Goal: Check status: Check status

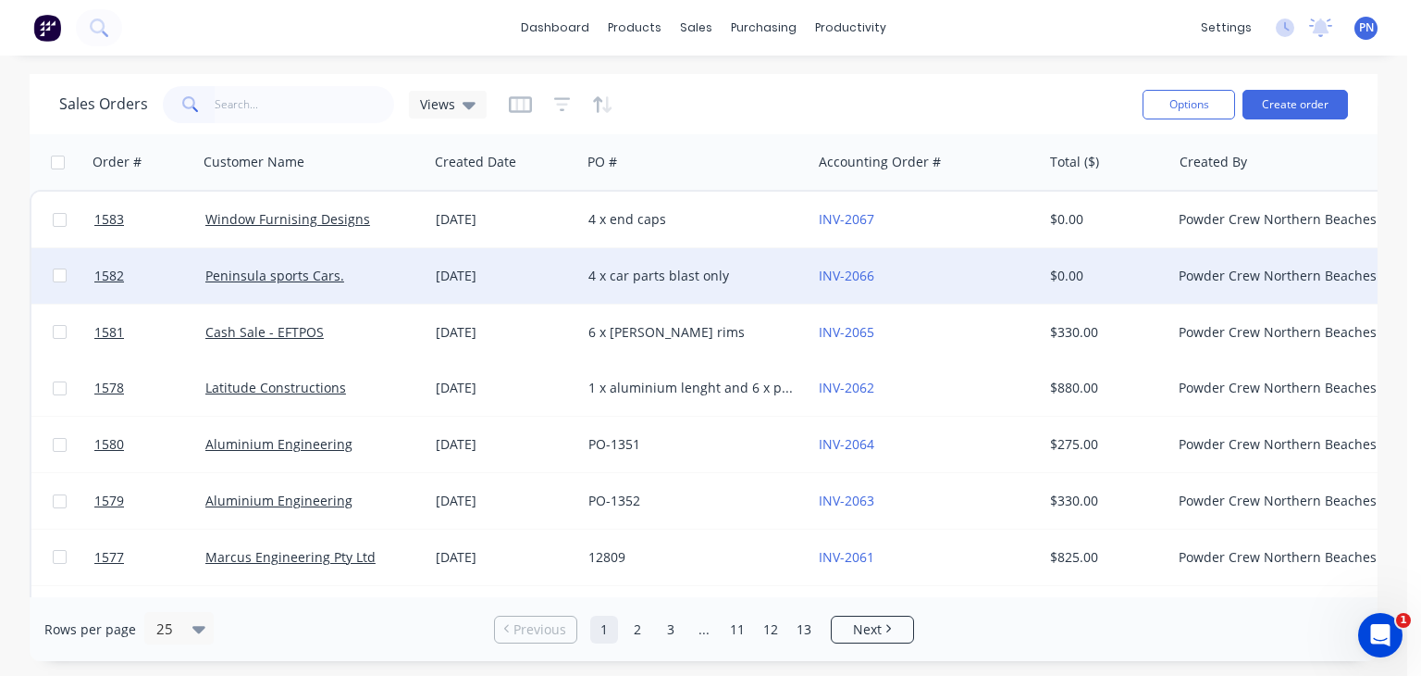
click at [602, 270] on div "4 x car parts blast only" at bounding box center [691, 276] width 205 height 19
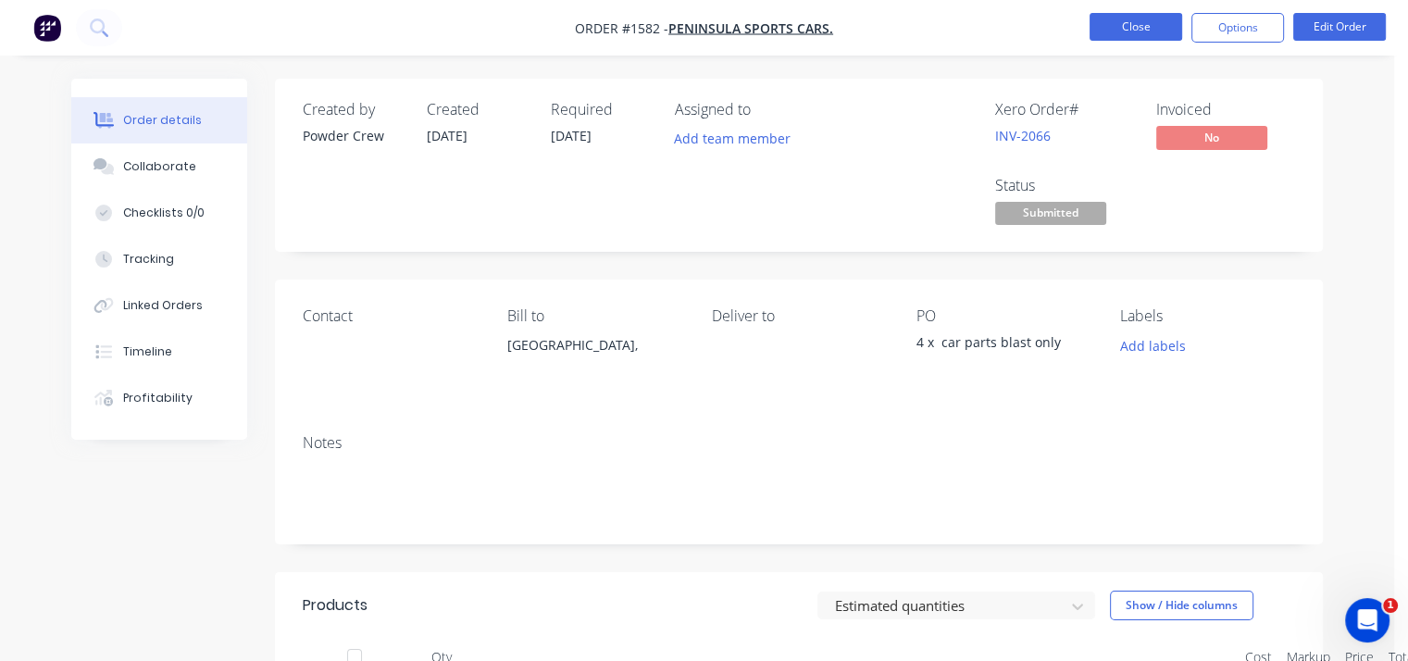
click at [1128, 26] on button "Close" at bounding box center [1135, 27] width 93 height 28
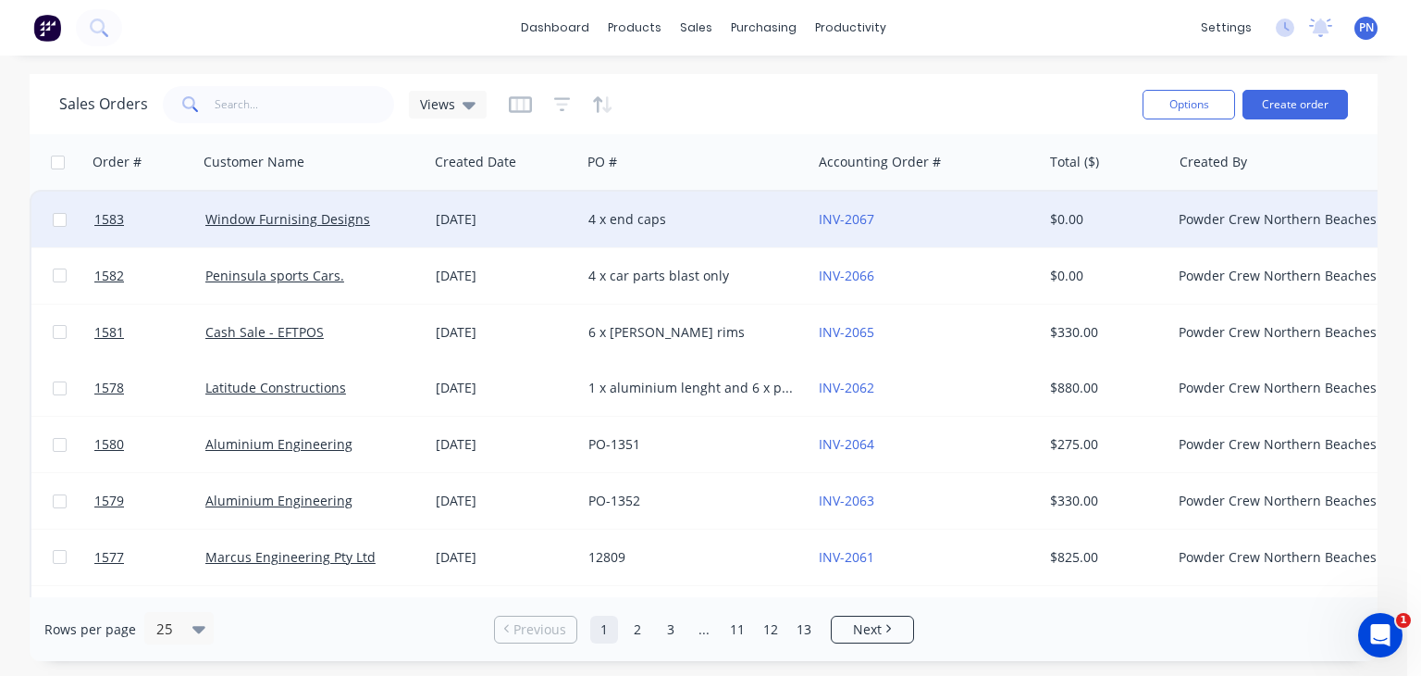
click at [560, 216] on div "[DATE]" at bounding box center [505, 219] width 138 height 19
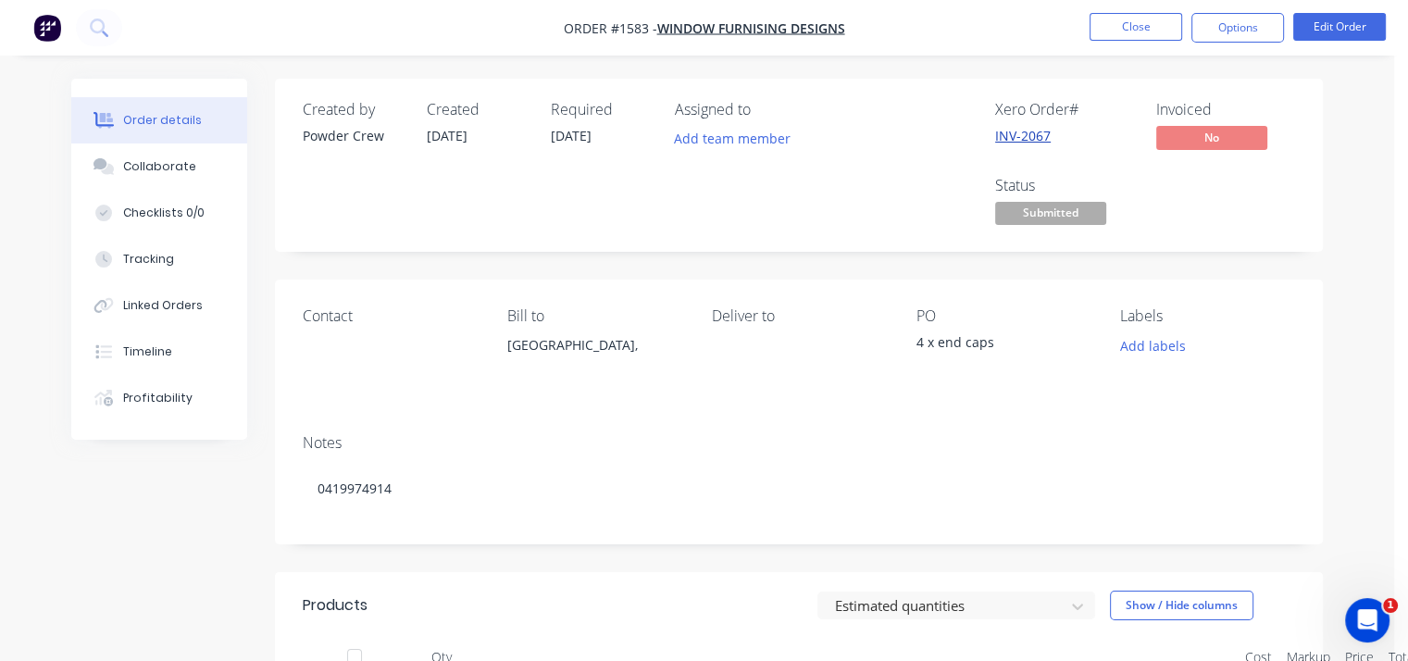
click at [1022, 134] on link "INV-2067" at bounding box center [1023, 136] width 56 height 18
click at [1074, 207] on span "Submitted" at bounding box center [1050, 213] width 111 height 23
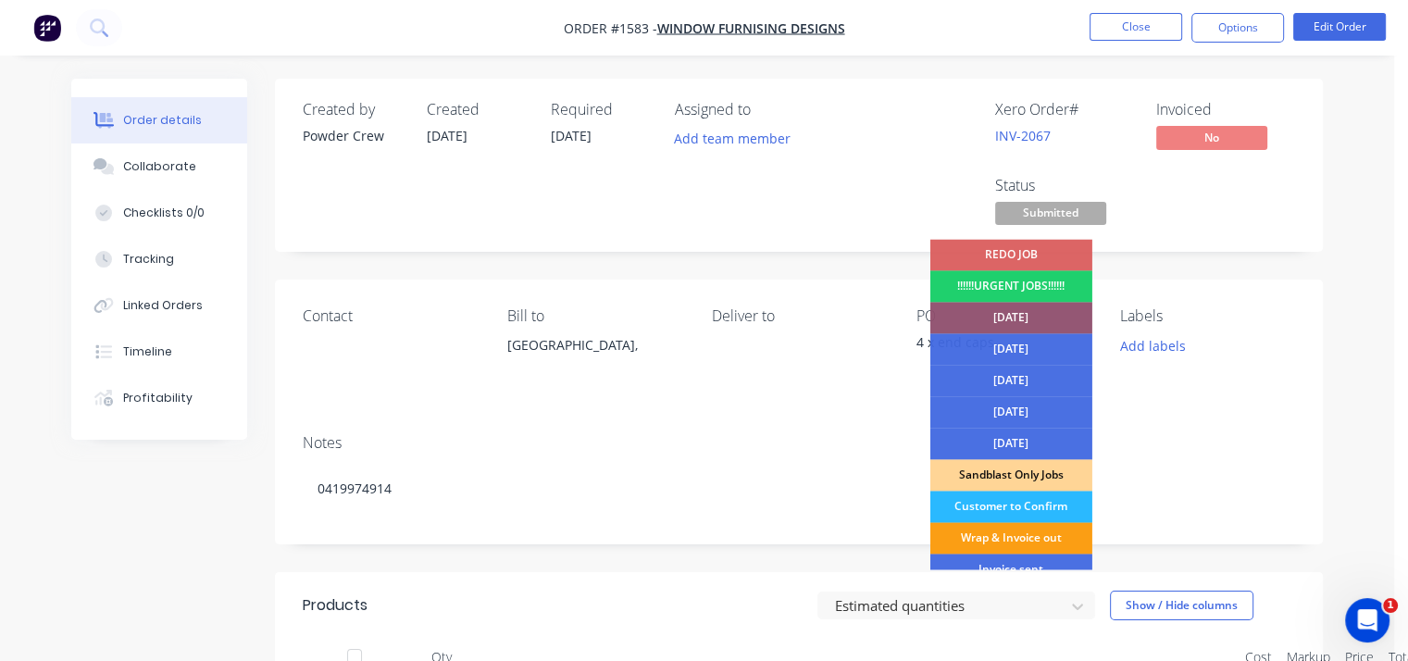
click at [1046, 541] on div "Wrap & Invoice out" at bounding box center [1011, 537] width 162 height 31
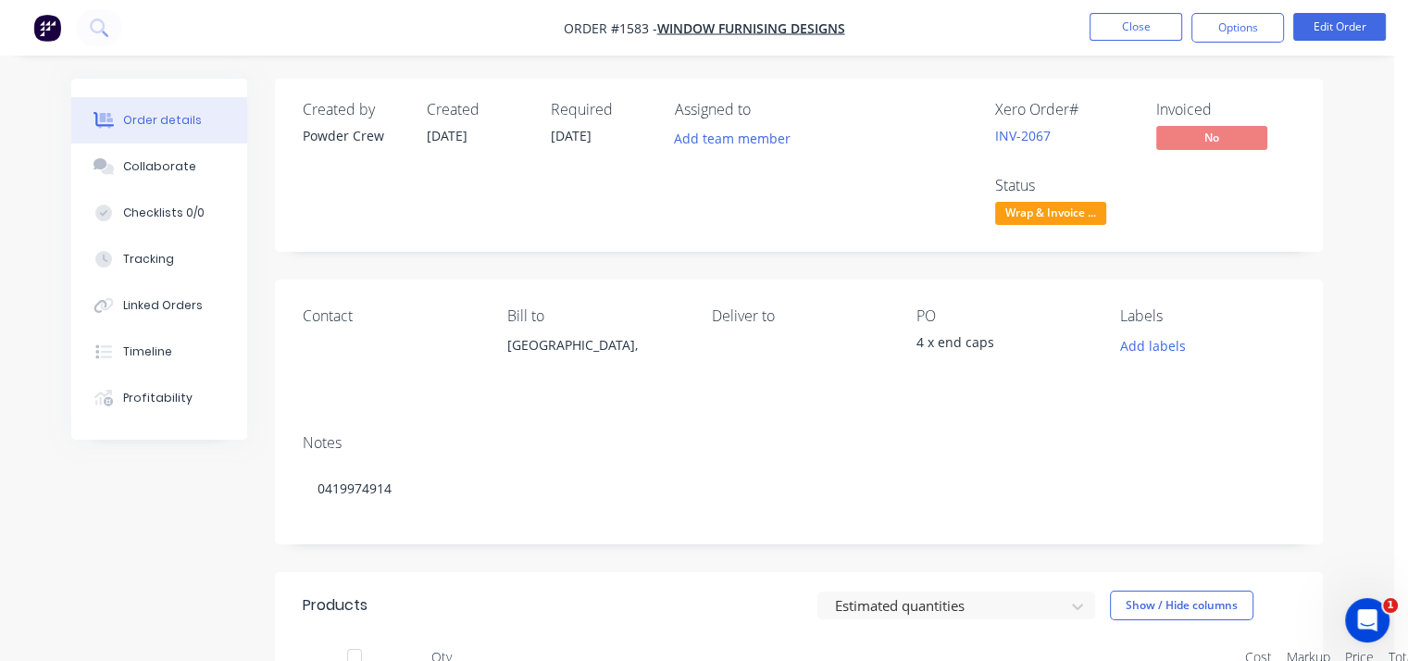
click at [1246, 348] on div "Add labels" at bounding box center [1207, 344] width 175 height 25
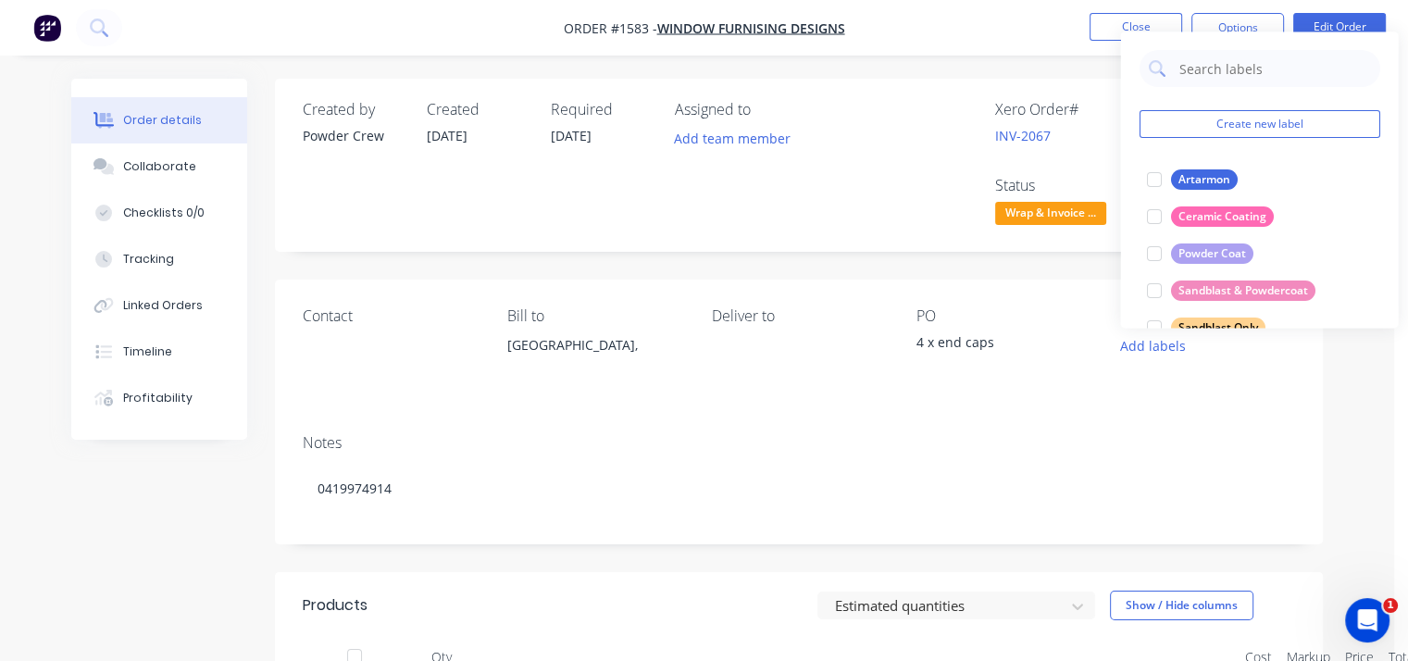
click at [948, 108] on div "Xero Order # INV-2067 Invoiced No Status Wrap & Invoice ..." at bounding box center [1077, 165] width 435 height 129
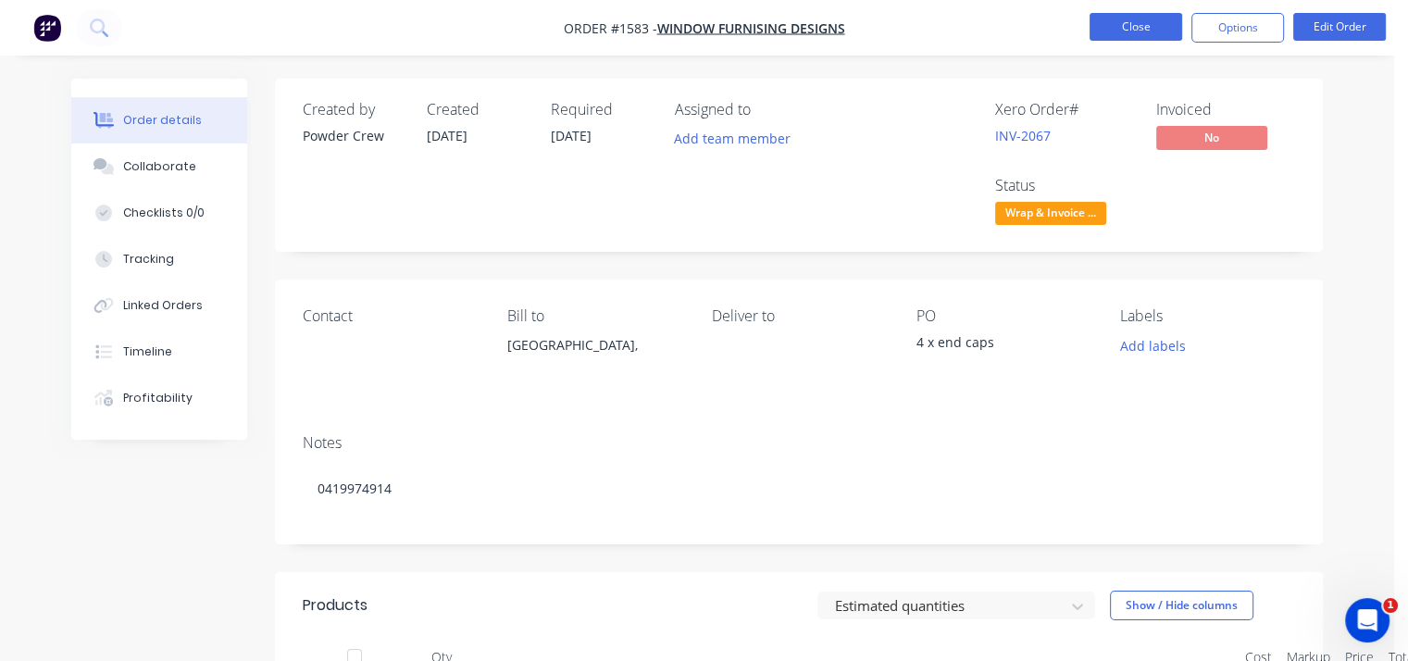
click at [1154, 31] on button "Close" at bounding box center [1135, 27] width 93 height 28
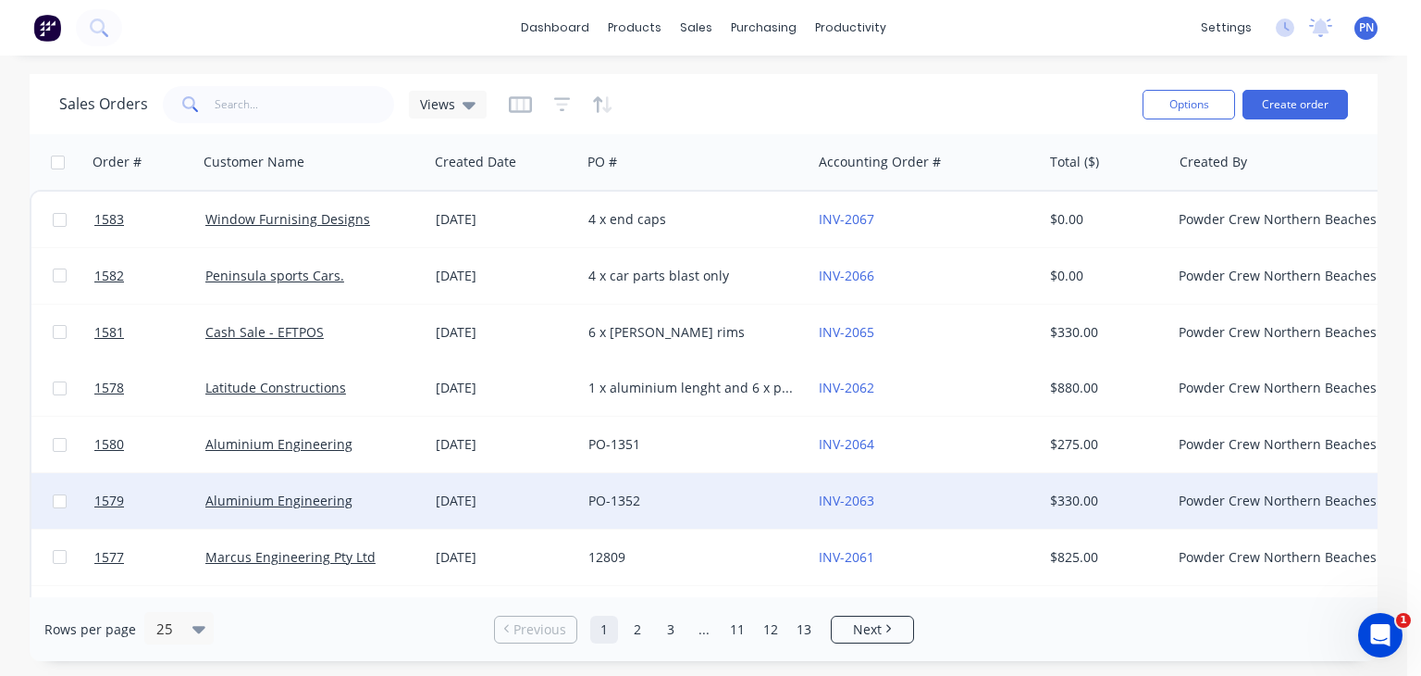
click at [554, 485] on div "[DATE]" at bounding box center [504, 501] width 153 height 56
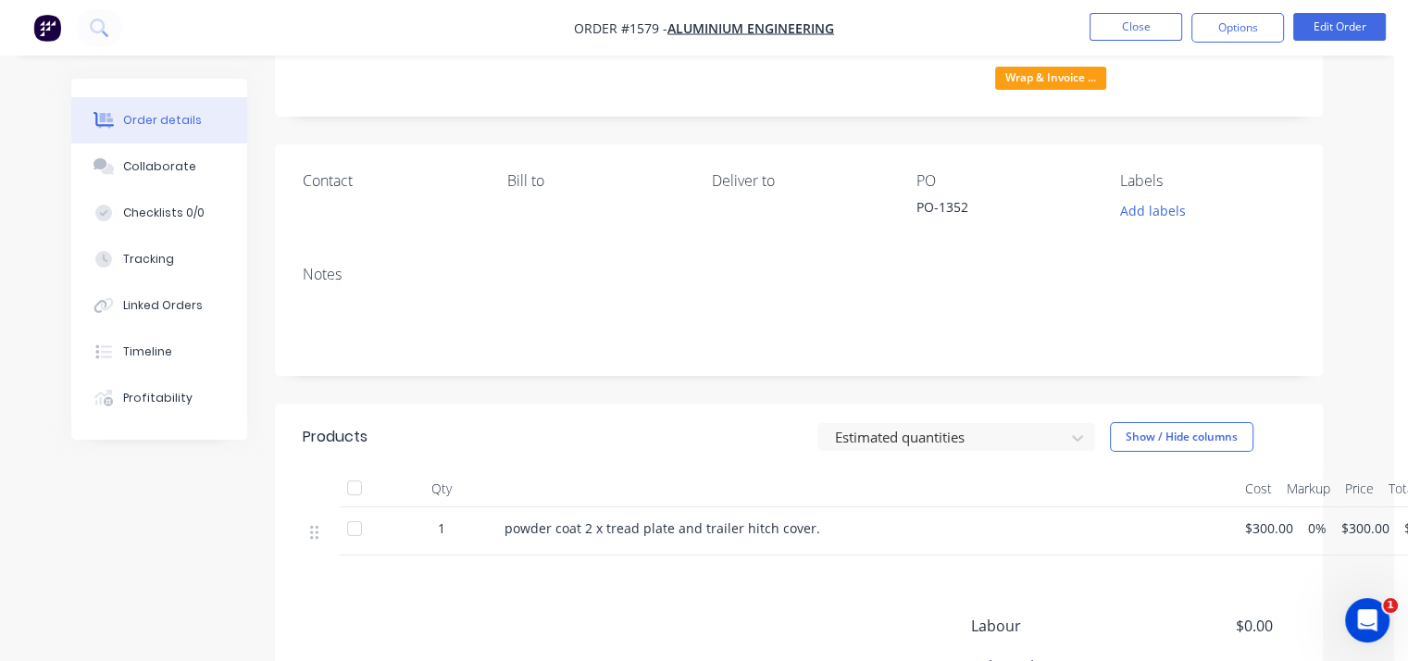
scroll to position [278, 0]
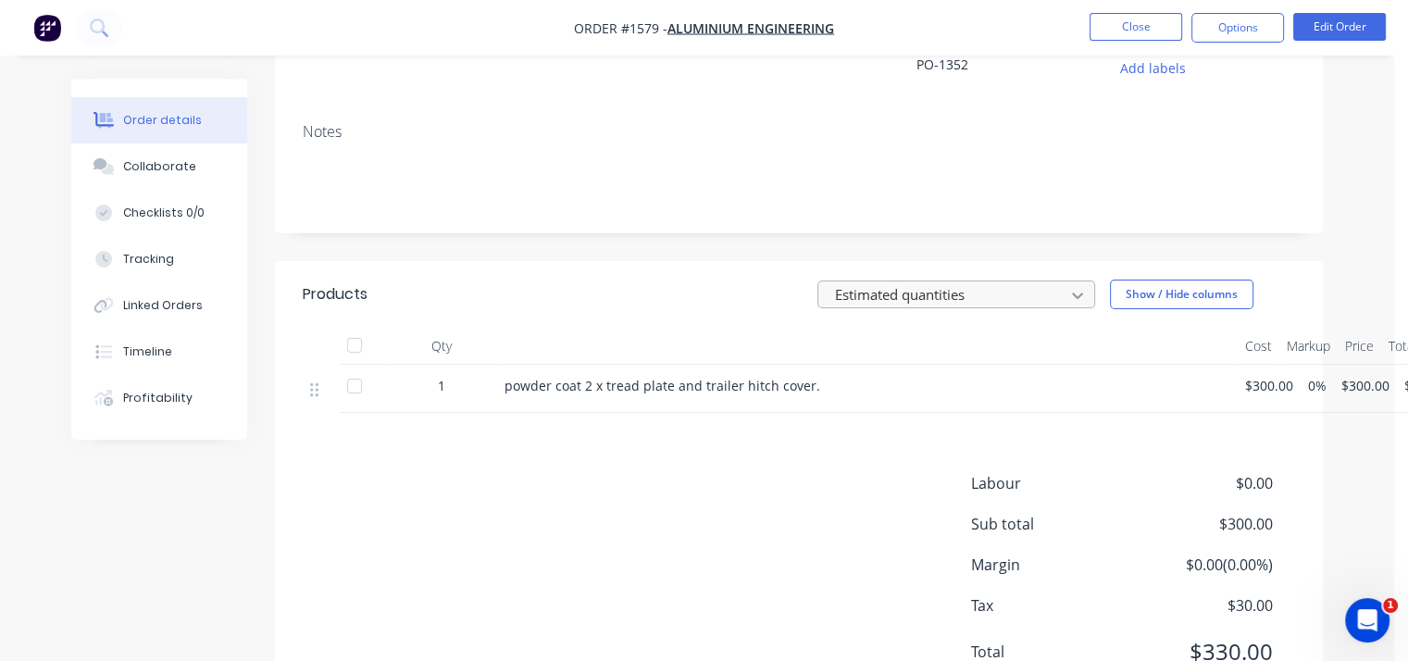
click at [1076, 286] on icon at bounding box center [1077, 295] width 19 height 19
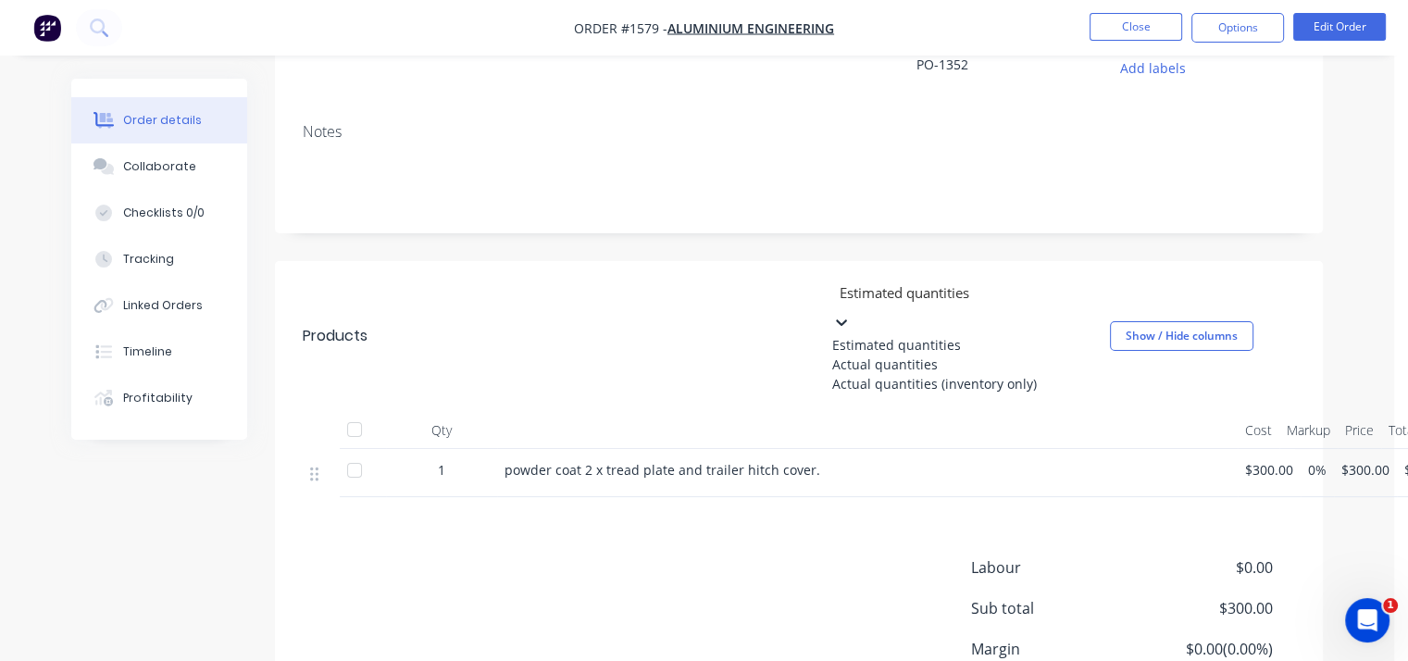
click at [1342, 187] on div "Order details Collaborate Checklists 0/0 Tracking Linked Orders Timeline Profit…" at bounding box center [697, 274] width 1394 height 1104
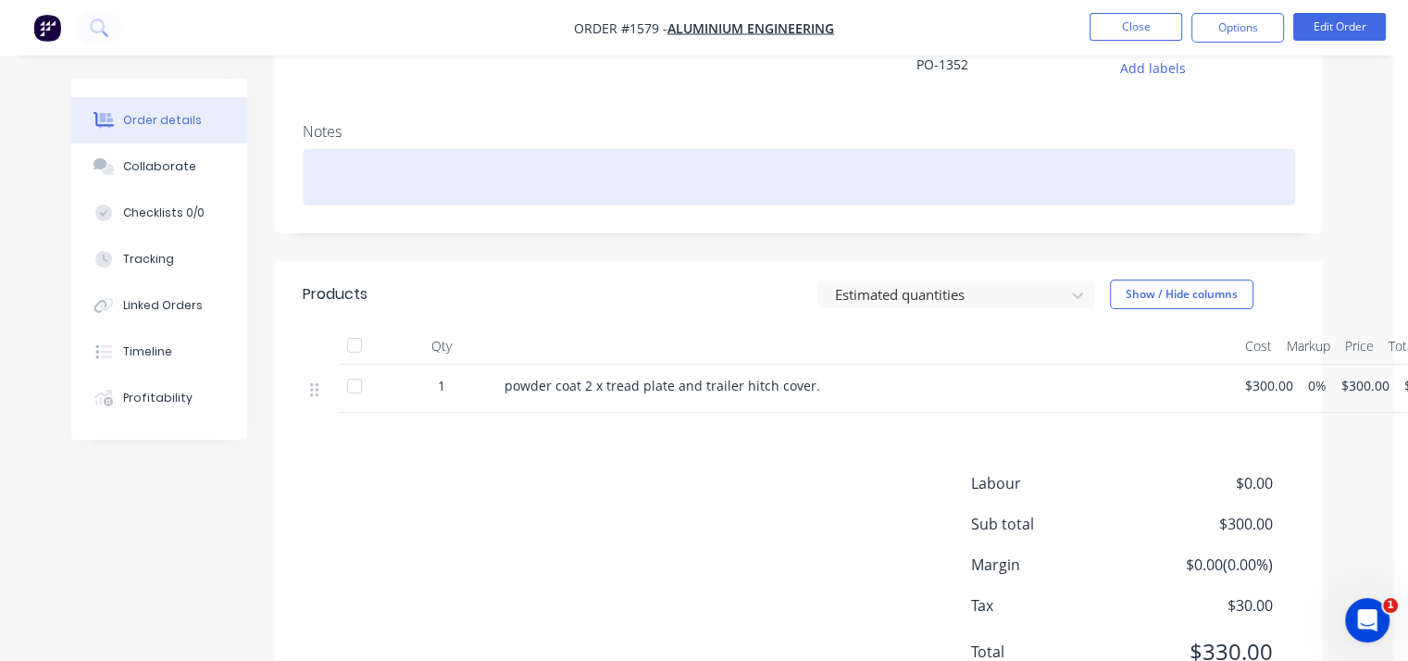
scroll to position [0, 0]
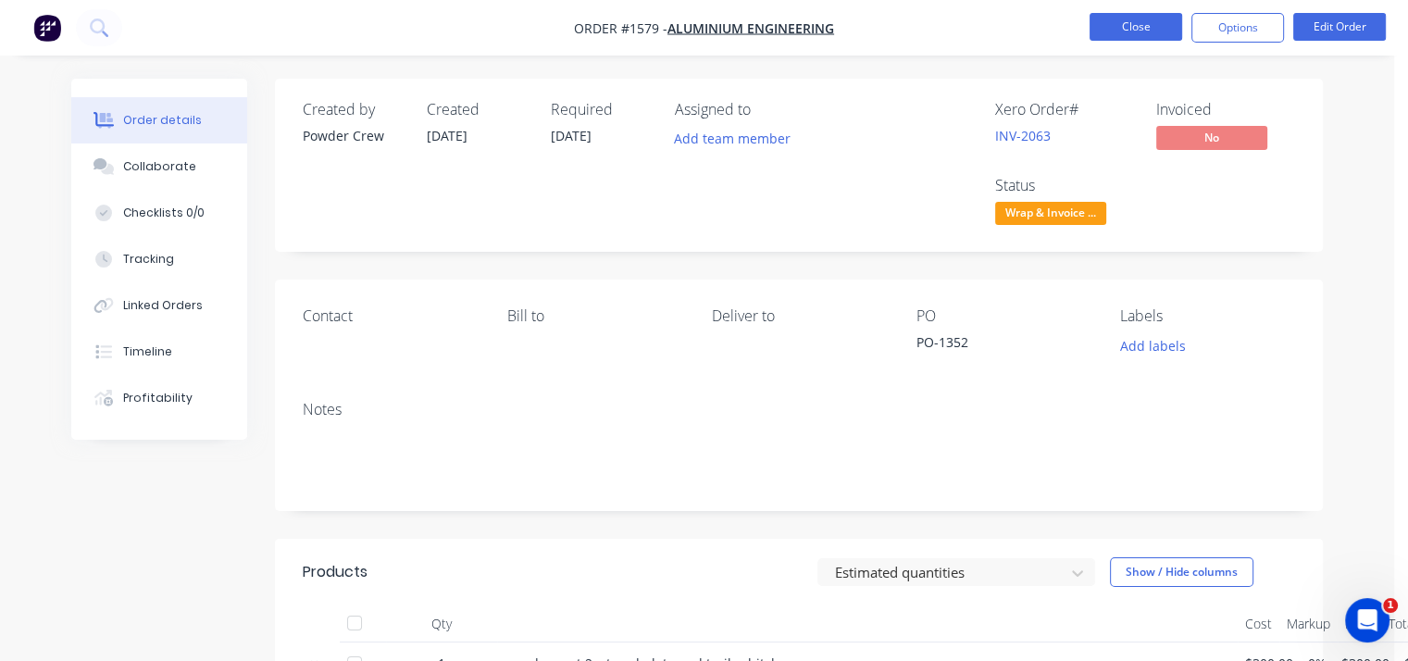
click at [1146, 29] on button "Close" at bounding box center [1135, 27] width 93 height 28
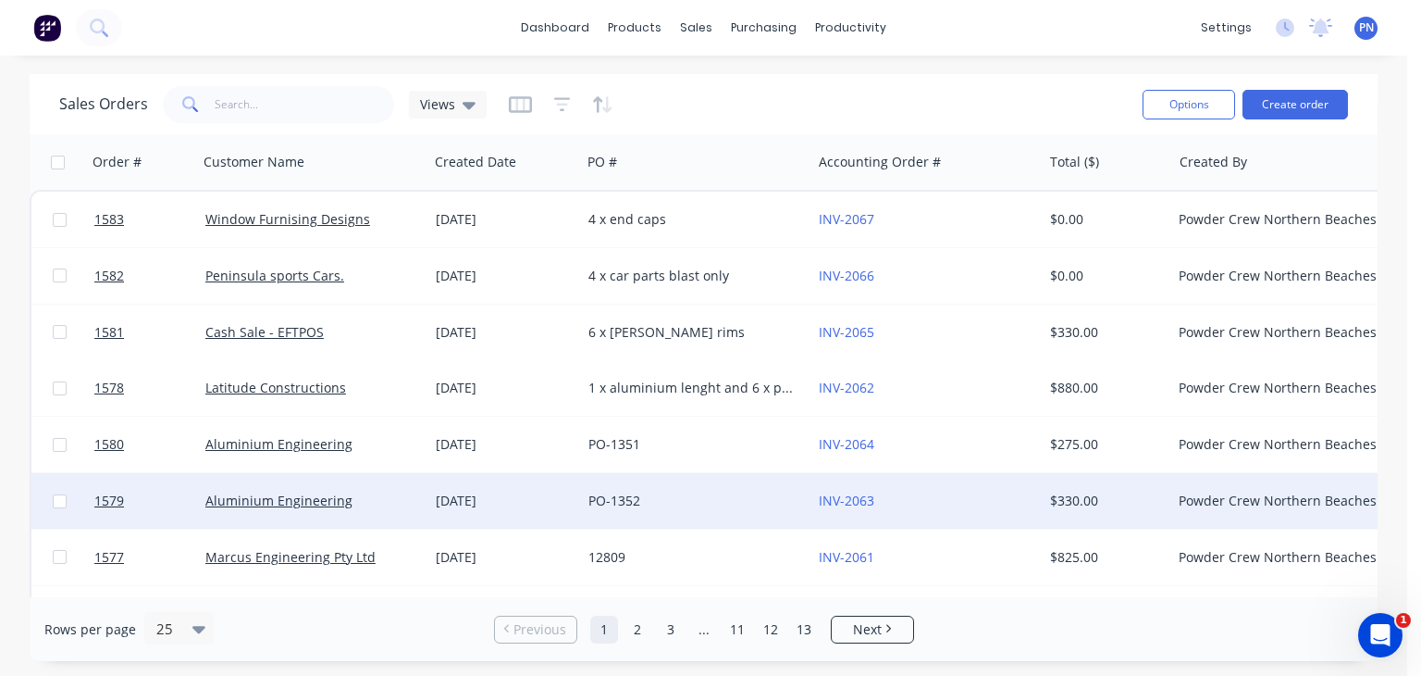
click at [676, 493] on div "PO-1352" at bounding box center [691, 500] width 205 height 19
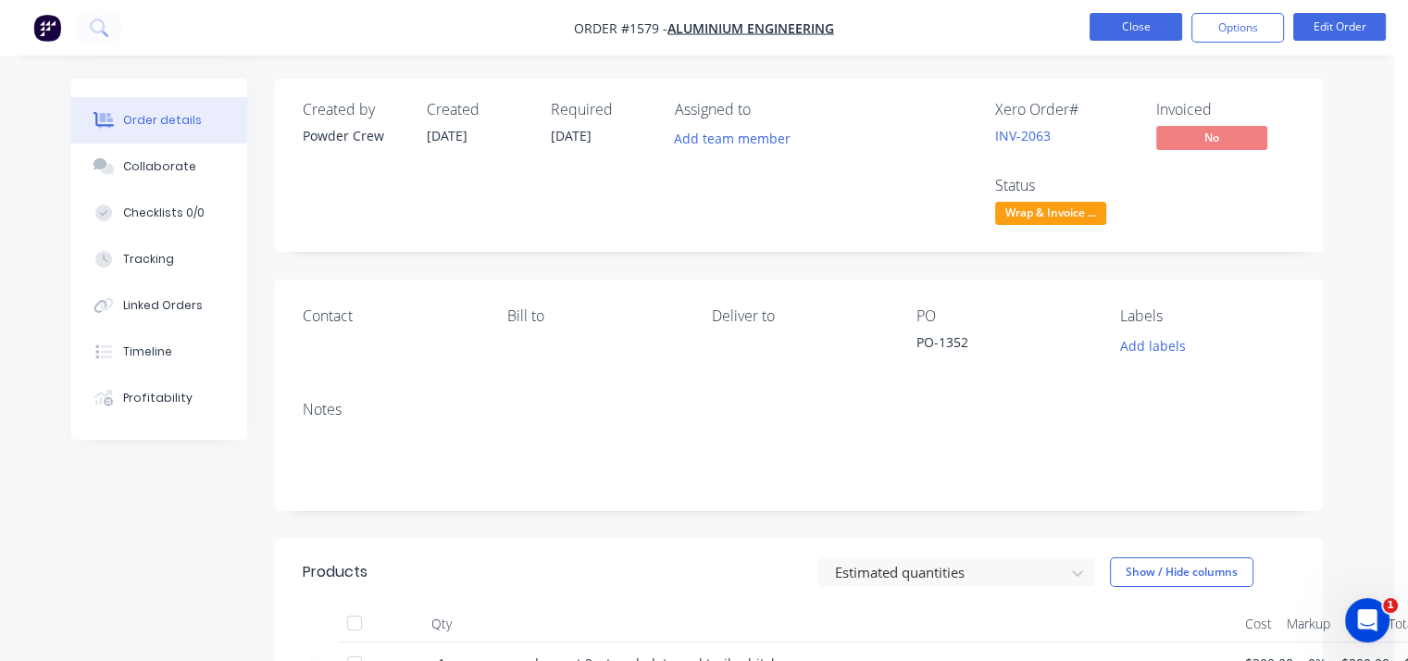
click at [1120, 16] on button "Close" at bounding box center [1135, 27] width 93 height 28
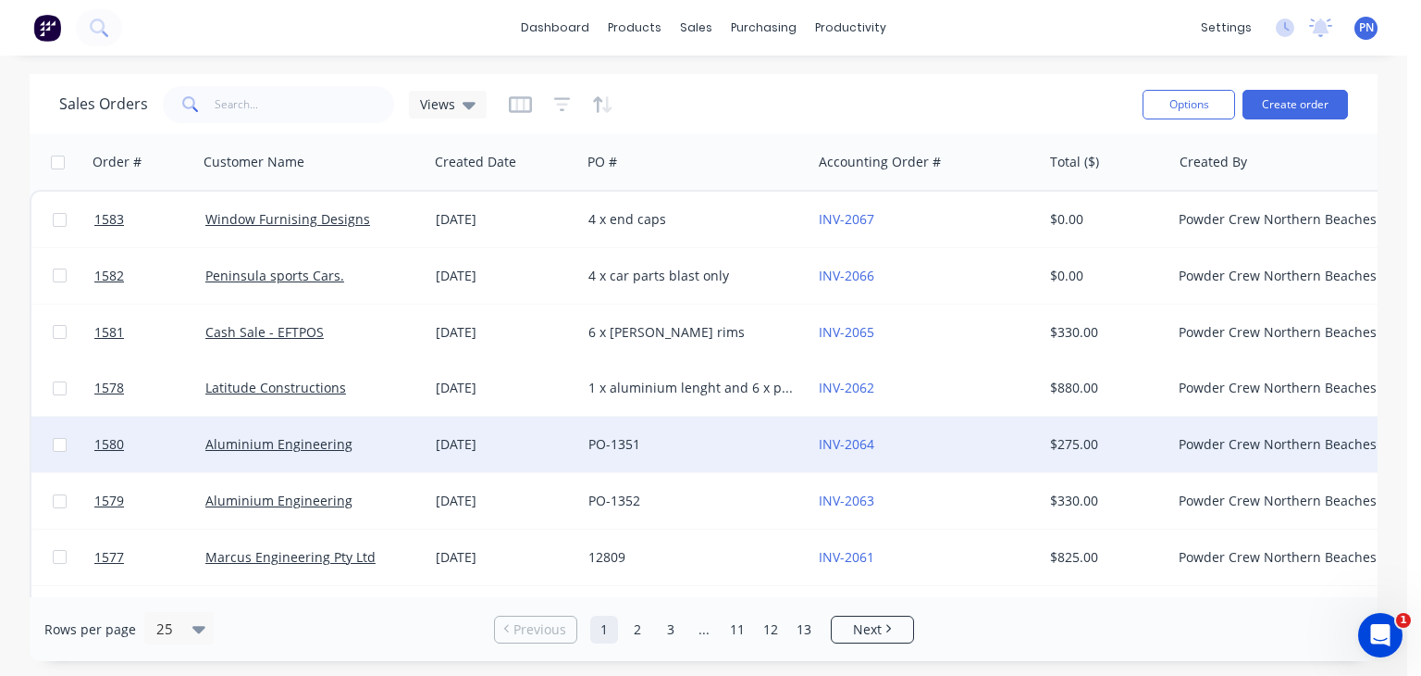
click at [1055, 451] on div "$275.00" at bounding box center [1104, 444] width 108 height 19
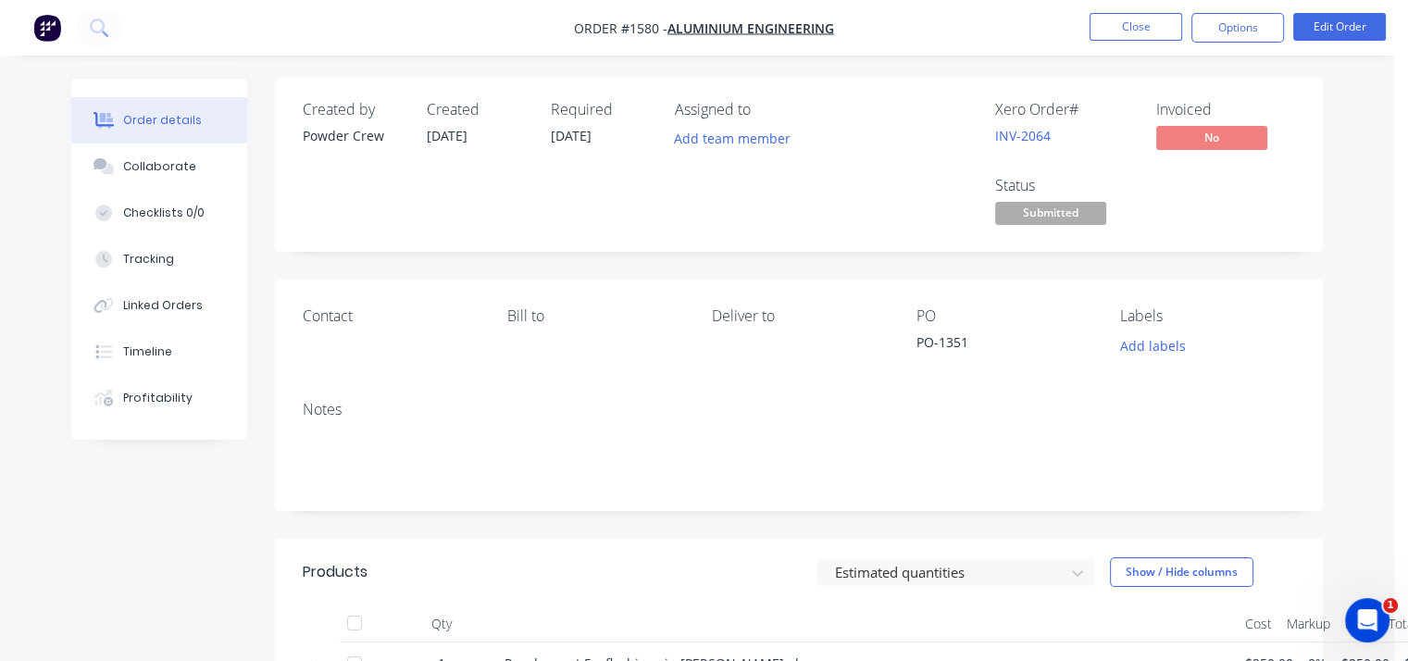
click at [1066, 208] on span "Submitted" at bounding box center [1050, 213] width 111 height 23
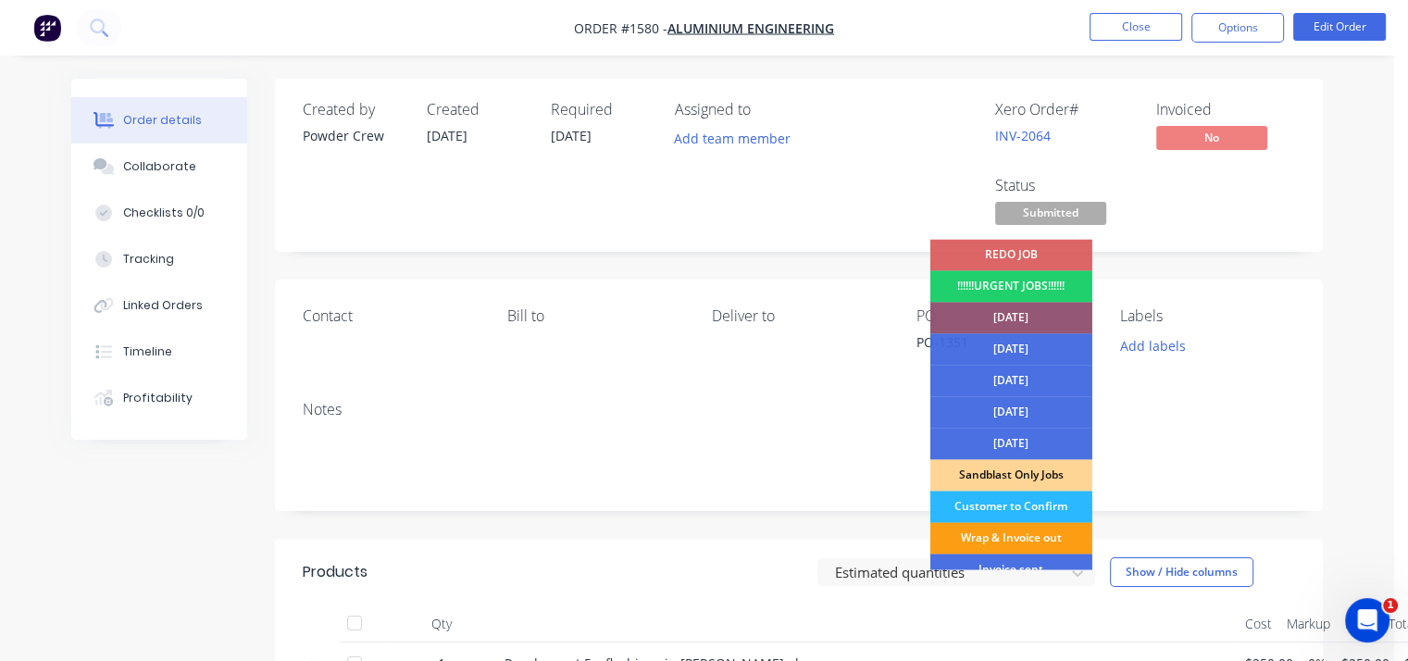
click at [1037, 541] on div "Wrap & Invoice out" at bounding box center [1011, 537] width 162 height 31
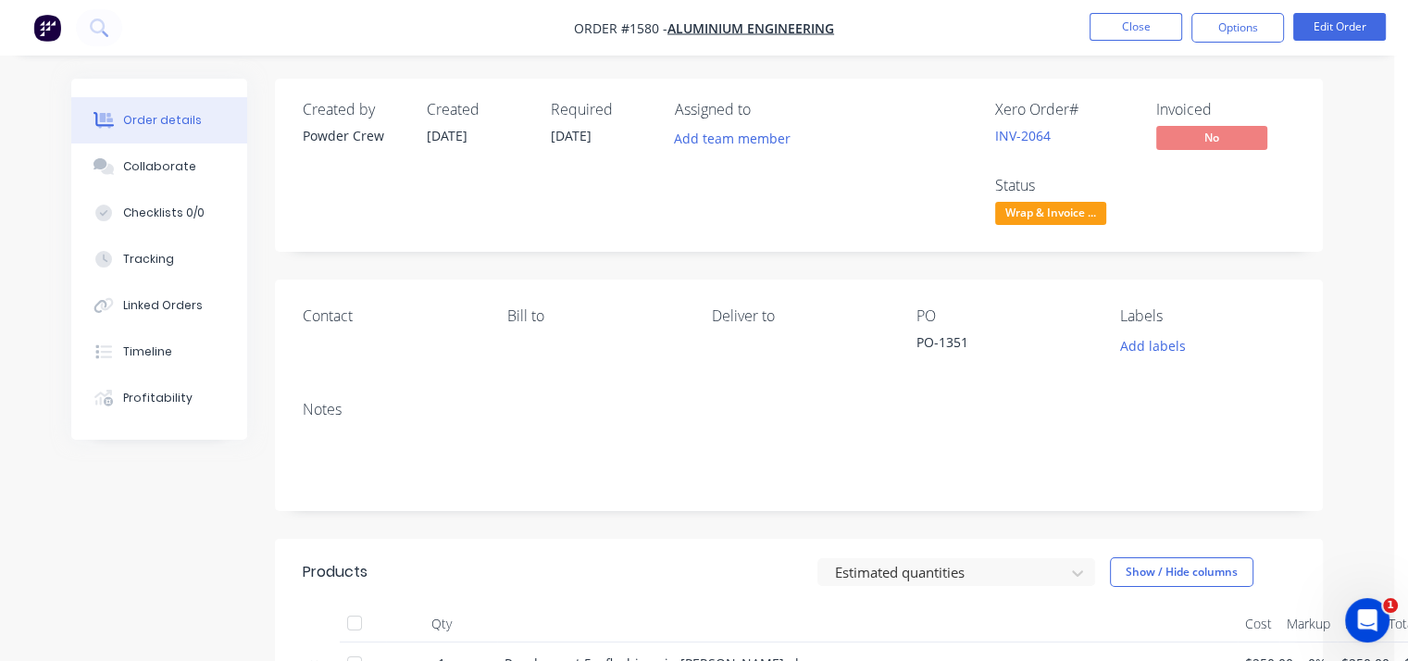
click at [1282, 286] on div "Contact Bill to Deliver to PO PO-1351 Labels Add labels" at bounding box center [799, 332] width 1048 height 106
